Goal: Find specific page/section: Find specific page/section

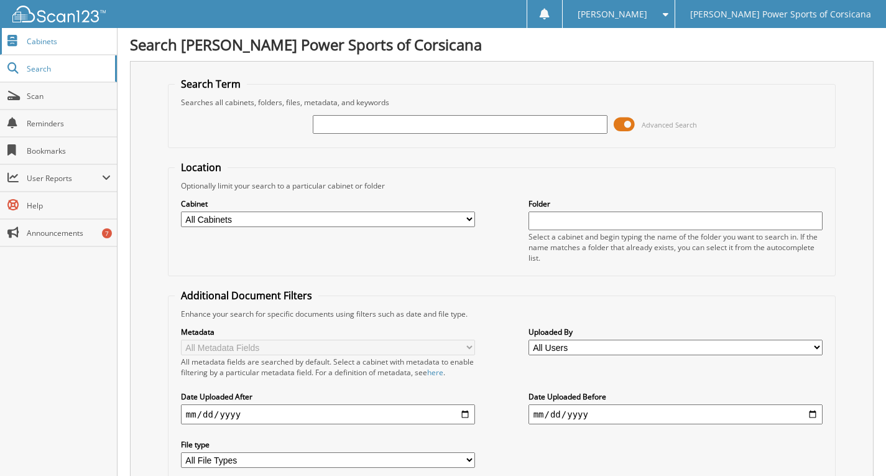
click at [69, 47] on link "Cabinets" at bounding box center [58, 41] width 117 height 27
click at [356, 119] on input "text" at bounding box center [460, 124] width 295 height 19
type input "407231"
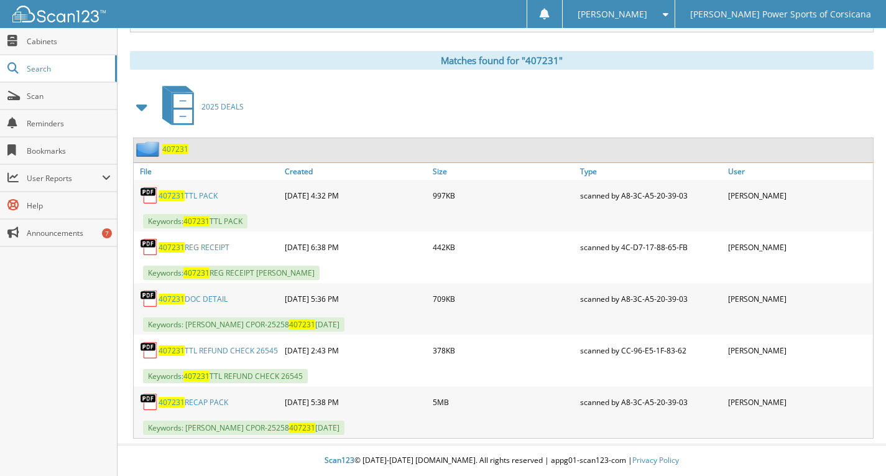
scroll to position [506, 0]
click at [213, 196] on link "407231 TTL PACK" at bounding box center [188, 195] width 59 height 11
click at [211, 247] on link "407231 REG RECEIPT" at bounding box center [194, 247] width 71 height 11
click at [203, 299] on link "407231 DOC DETAIL" at bounding box center [193, 298] width 69 height 11
click at [221, 400] on link "407231 RECAP PACK" at bounding box center [194, 402] width 70 height 11
